Goal: Information Seeking & Learning: Find specific fact

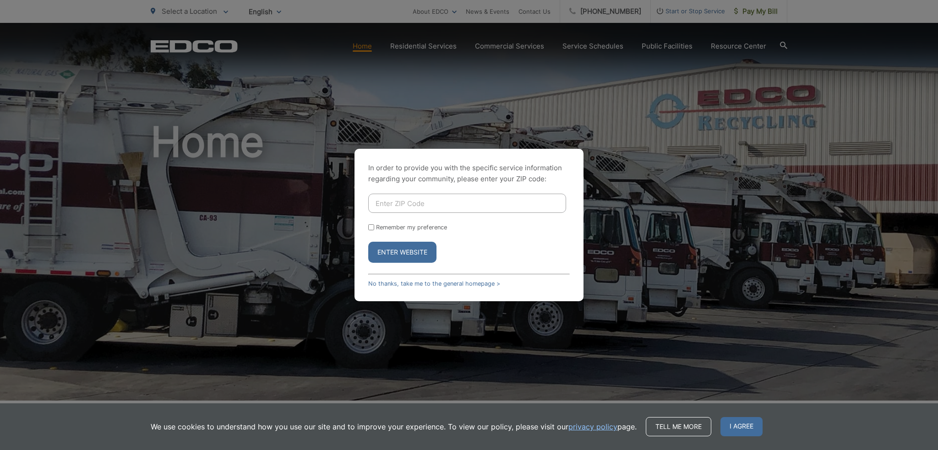
click at [252, 236] on div "In order to provide you with the specific service information regarding your co…" at bounding box center [469, 225] width 938 height 450
click at [389, 202] on input "Enter ZIP Code" at bounding box center [467, 203] width 198 height 19
type input "90805"
click at [391, 248] on button "Enter Website" at bounding box center [402, 252] width 68 height 21
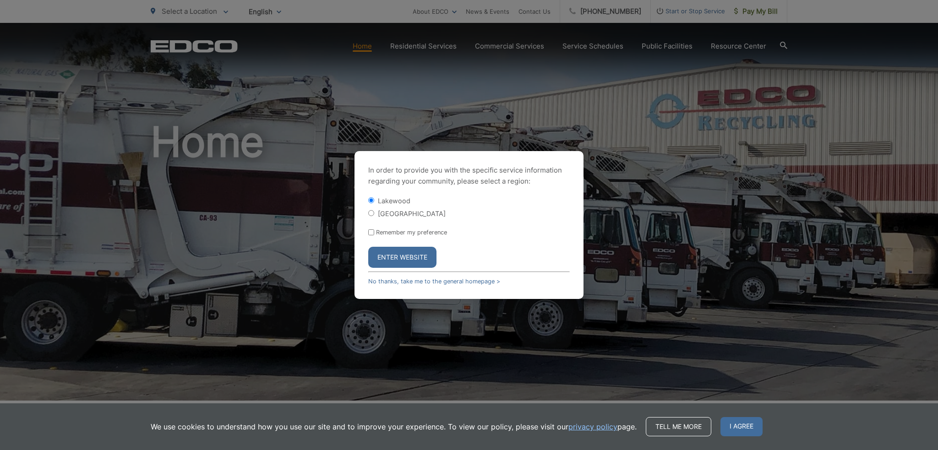
drag, startPoint x: 376, startPoint y: 214, endPoint x: 375, endPoint y: 219, distance: 5.5
click at [375, 214] on div "[GEOGRAPHIC_DATA]" at bounding box center [469, 213] width 202 height 9
click at [369, 210] on input "[GEOGRAPHIC_DATA]" at bounding box center [371, 213] width 6 height 6
radio input "true"
click at [382, 251] on button "Enter Website" at bounding box center [402, 257] width 68 height 21
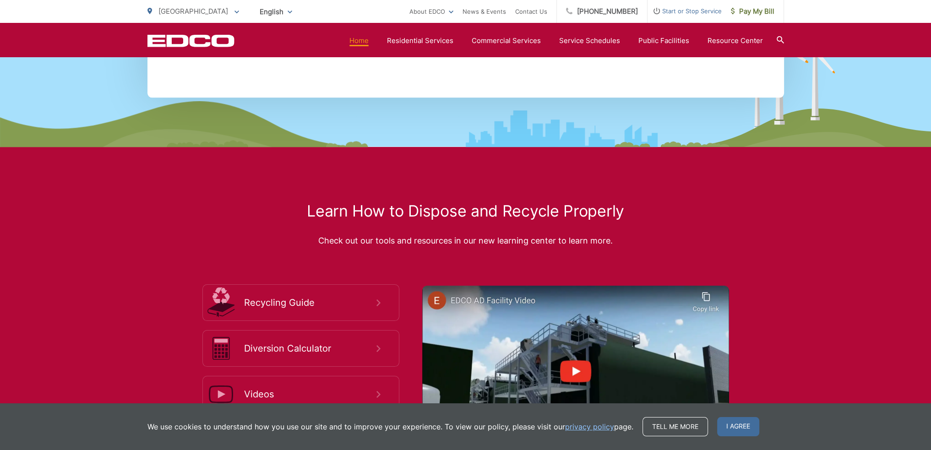
scroll to position [1221, 0]
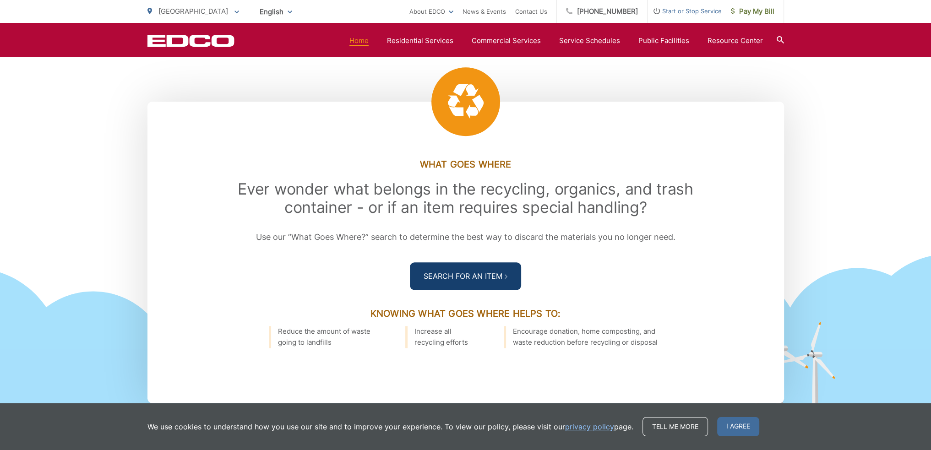
click at [429, 263] on link "Search For an Item" at bounding box center [465, 276] width 111 height 27
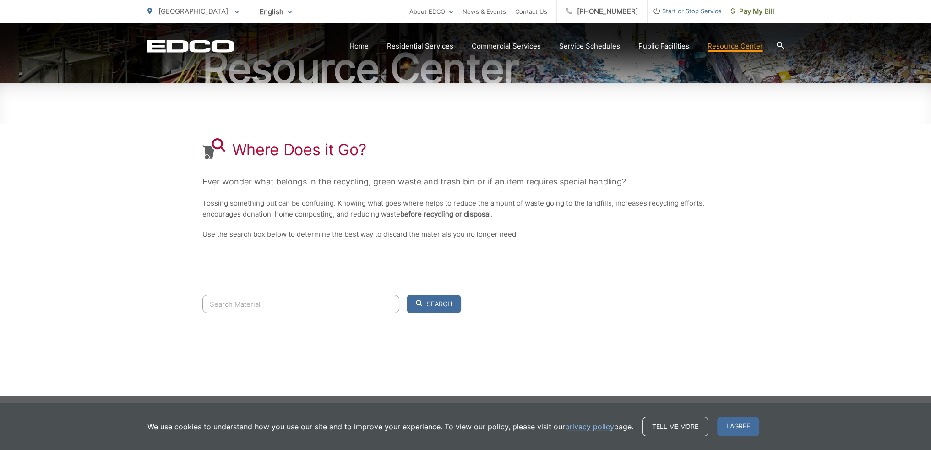
scroll to position [102, 0]
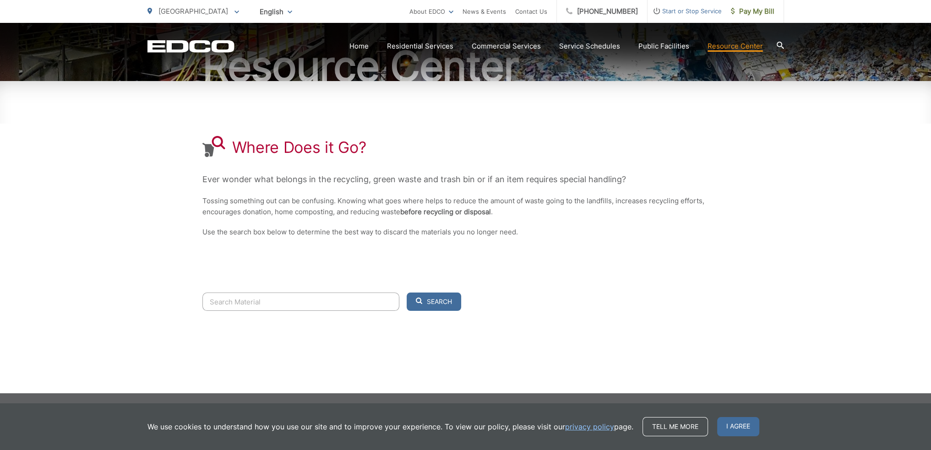
click at [261, 298] on input "Search" at bounding box center [301, 302] width 197 height 18
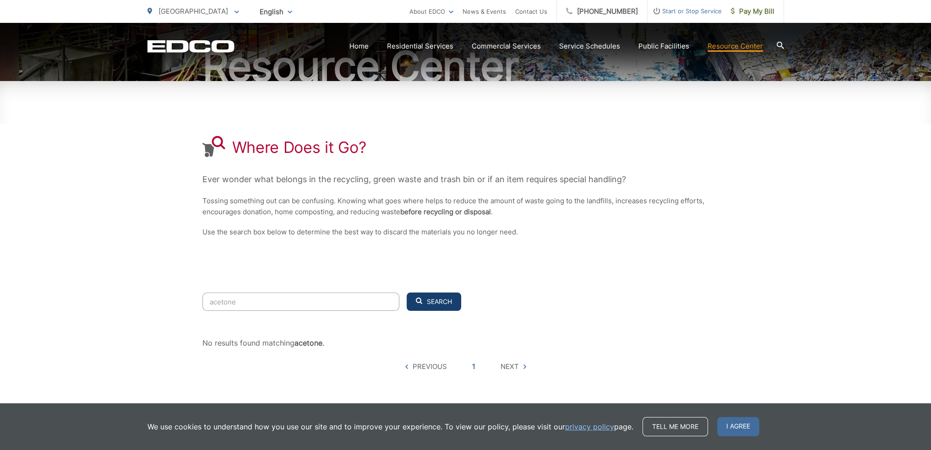
type input "acetone"
click at [439, 304] on span "Search" at bounding box center [439, 302] width 25 height 8
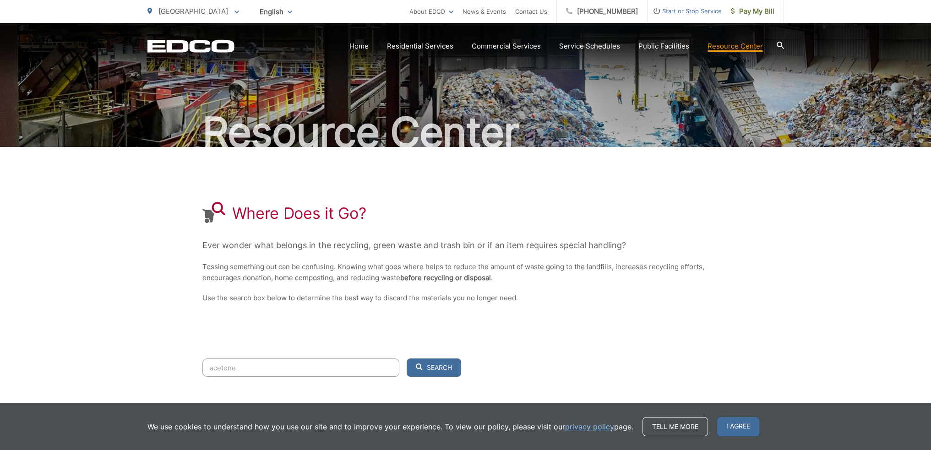
scroll to position [0, 0]
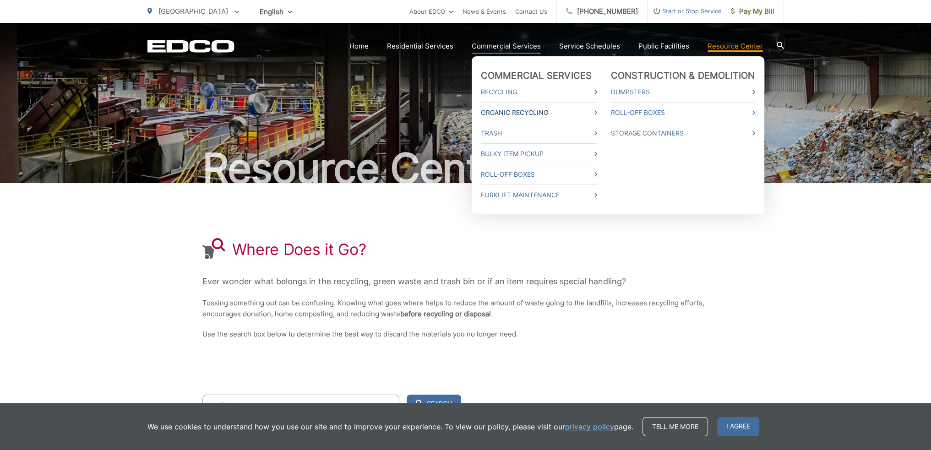
click at [533, 115] on link "Organic Recycling" at bounding box center [539, 112] width 116 height 11
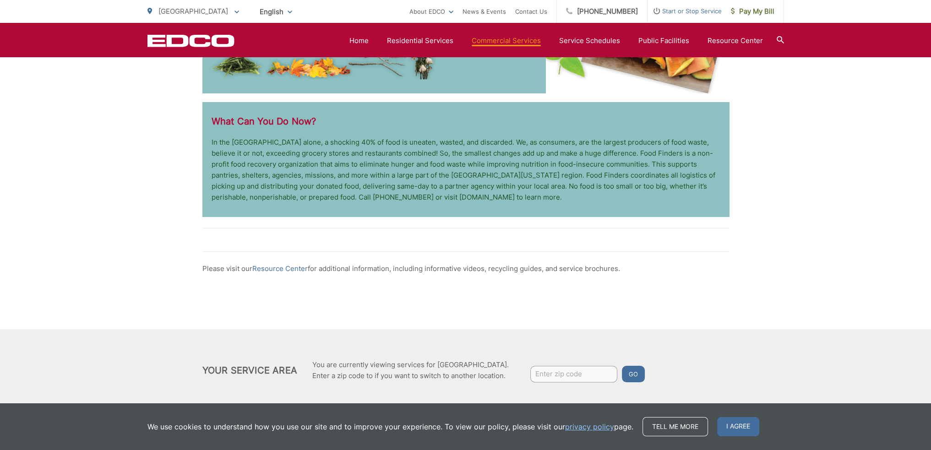
scroll to position [1375, 0]
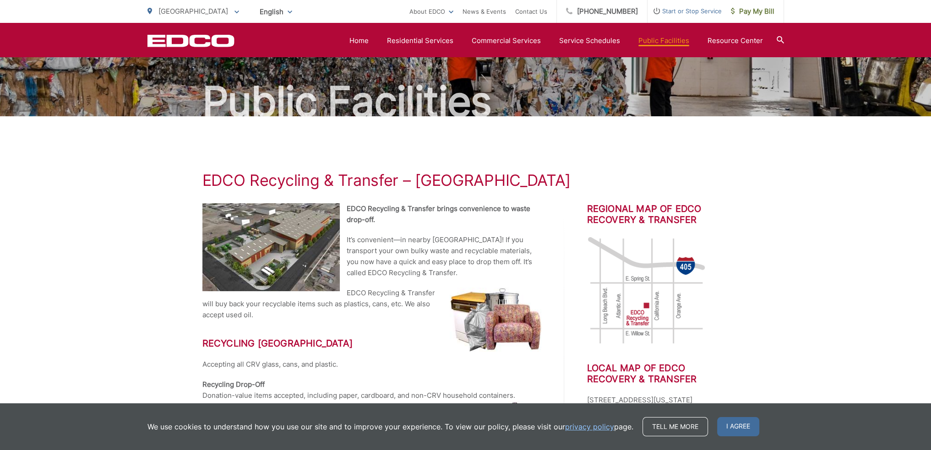
scroll to position [62, 0]
